Goal: Information Seeking & Learning: Find contact information

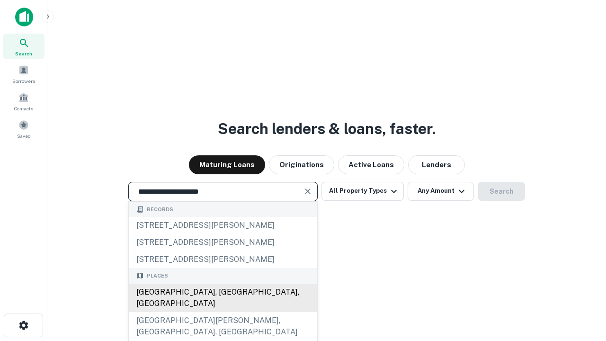
click at [222, 312] on div "Santa Monica, CA, USA" at bounding box center [223, 297] width 188 height 28
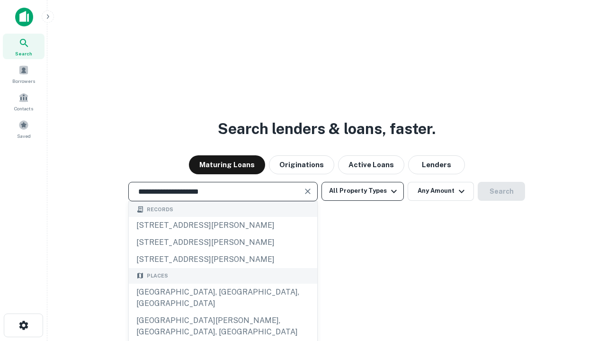
type input "**********"
click at [362, 191] on button "All Property Types" at bounding box center [362, 191] width 82 height 19
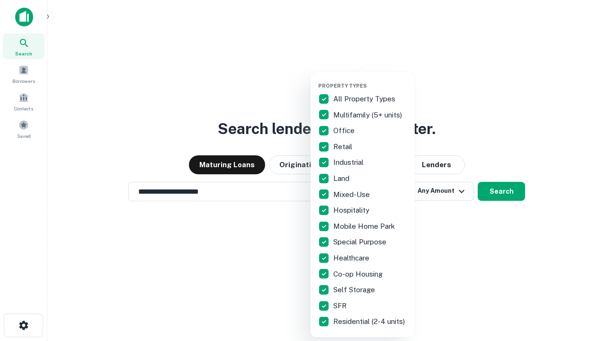
click at [370, 79] on button "button" at bounding box center [370, 79] width 104 height 0
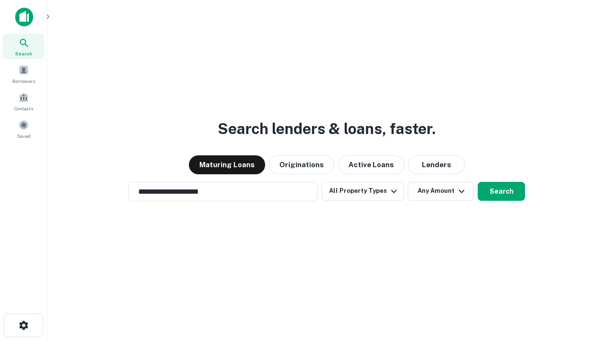
scroll to position [15, 0]
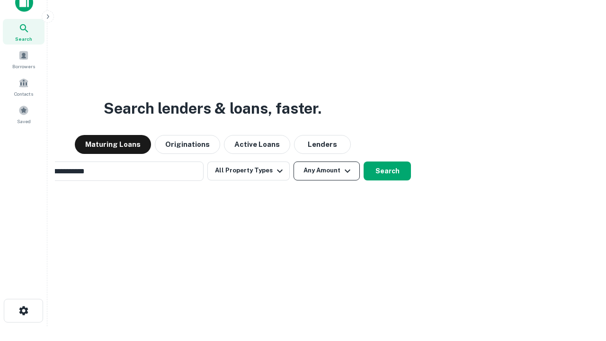
click at [293, 161] on button "Any Amount" at bounding box center [326, 170] width 66 height 19
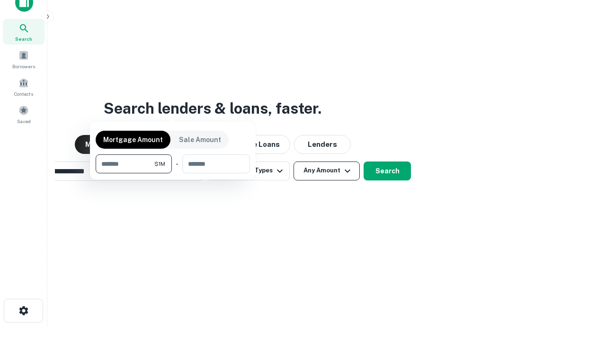
scroll to position [15, 0]
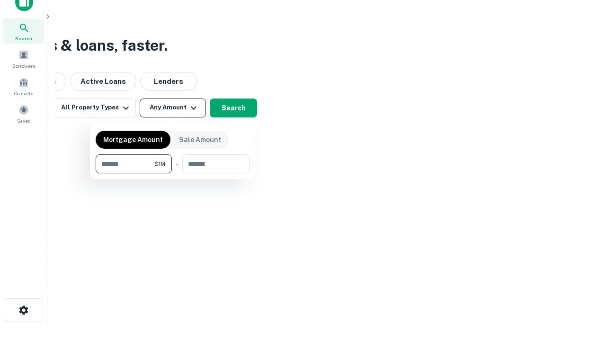
type input "*******"
click at [173, 173] on button "button" at bounding box center [173, 173] width 154 height 0
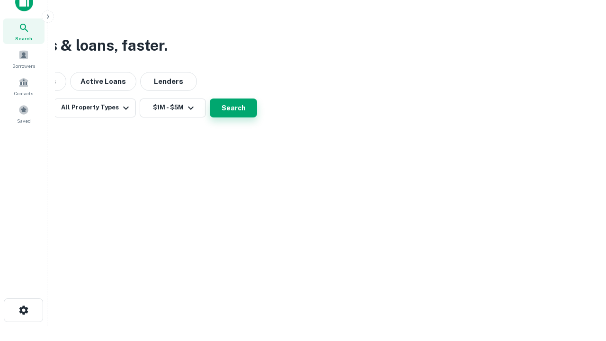
click at [257, 117] on button "Search" at bounding box center [233, 107] width 47 height 19
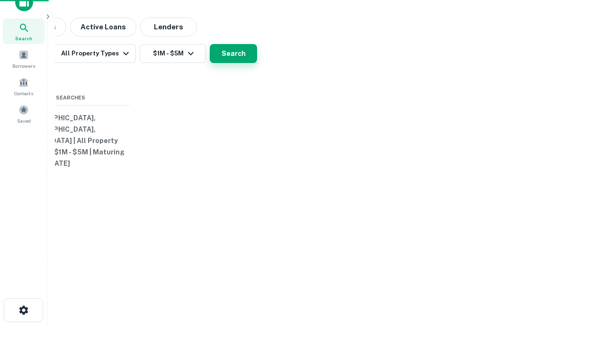
scroll to position [15, 0]
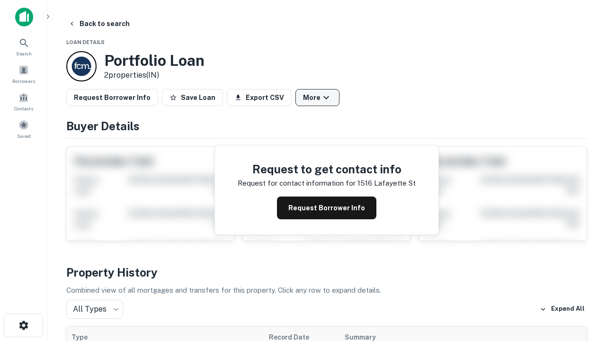
click at [317, 97] on button "More" at bounding box center [317, 97] width 44 height 17
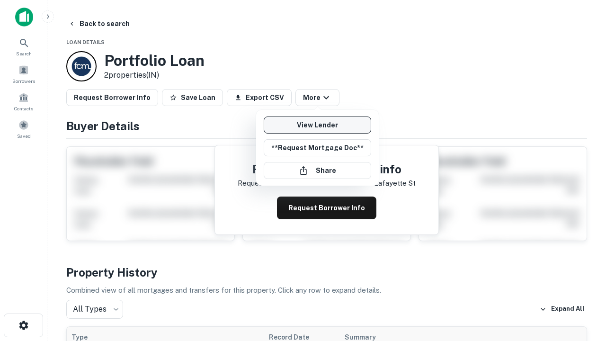
click at [317, 125] on link "View Lender" at bounding box center [317, 124] width 107 height 17
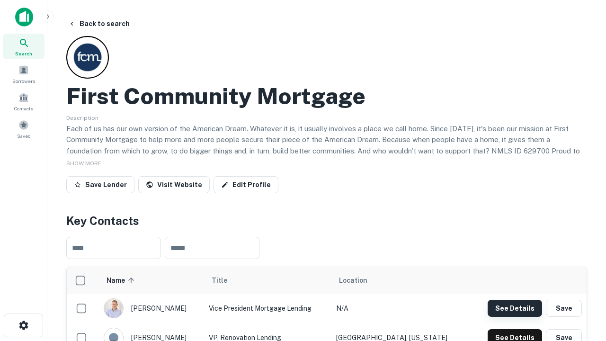
click at [514, 308] on button "See Details" at bounding box center [514, 307] width 54 height 17
click at [23, 325] on icon "button" at bounding box center [23, 324] width 11 height 11
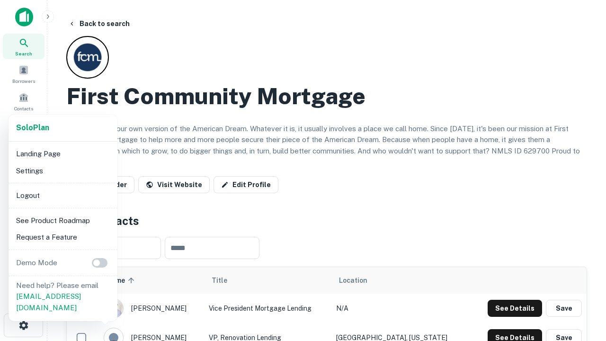
click at [62, 195] on li "Logout" at bounding box center [62, 195] width 101 height 17
